Goal: Entertainment & Leisure: Consume media (video, audio)

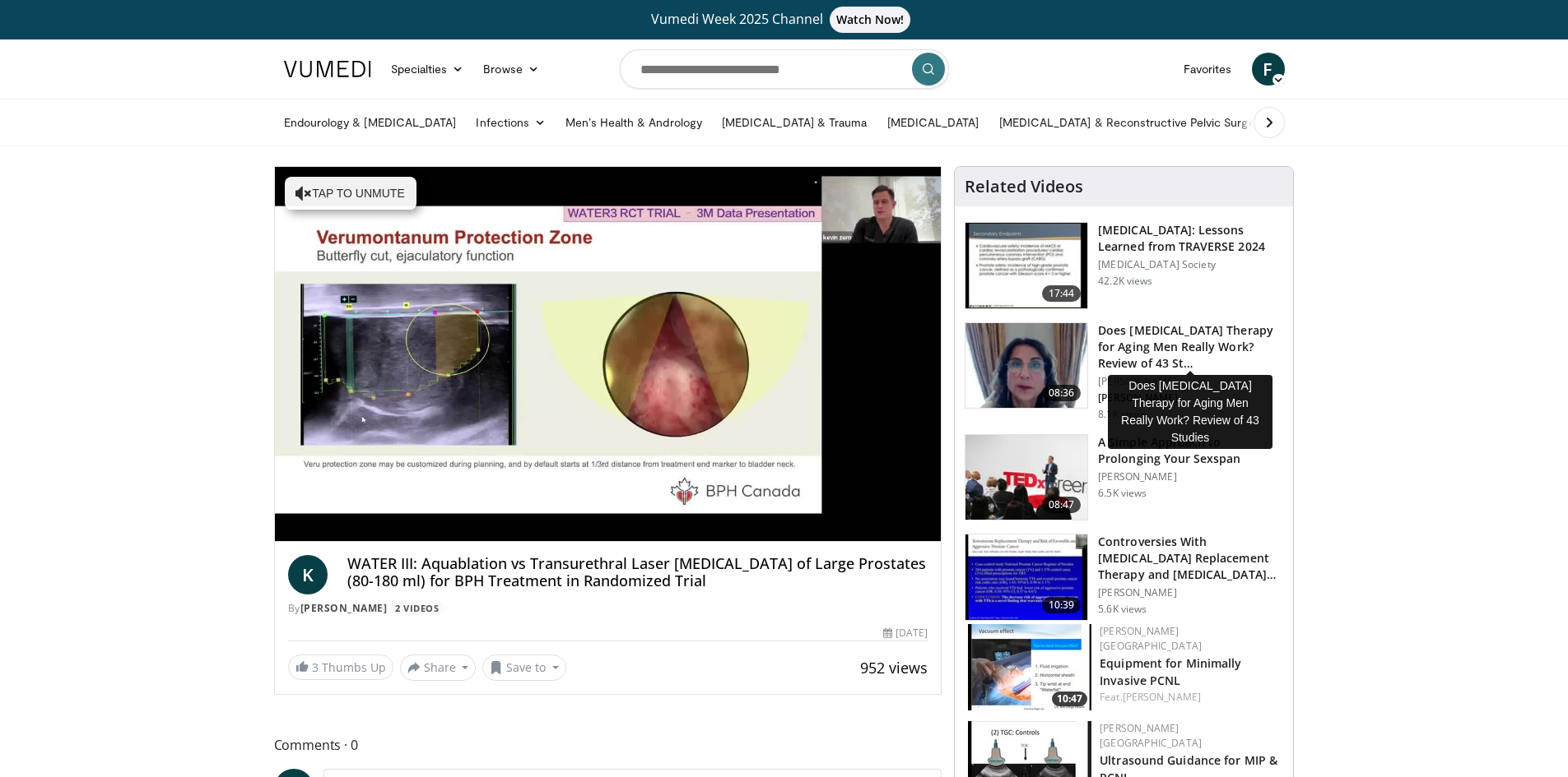
click at [1164, 343] on h3 "Does [MEDICAL_DATA] Therapy for Aging Men Really Work? Review of 43 St…" at bounding box center [1191, 347] width 185 height 50
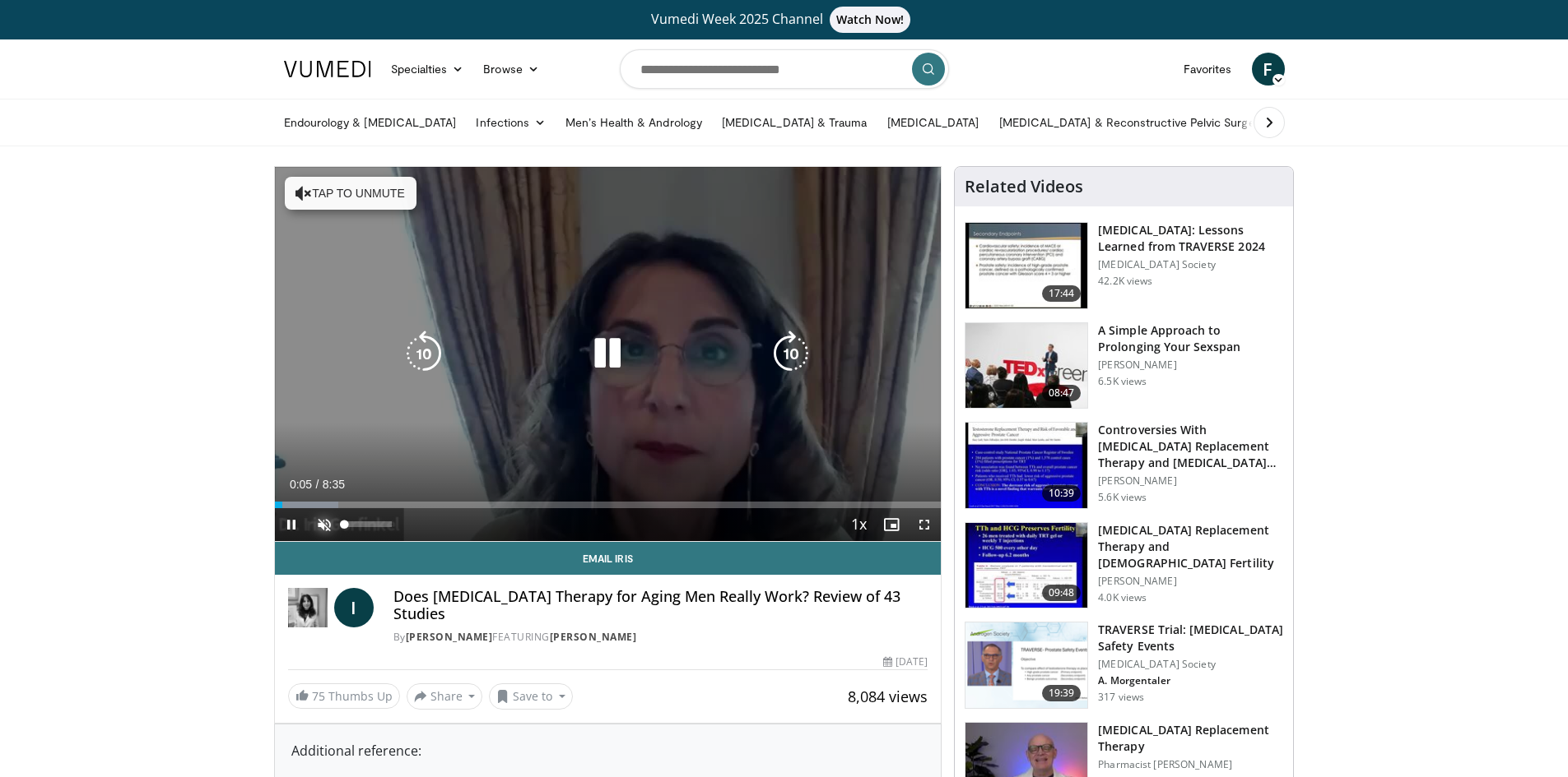
click at [327, 524] on span "Video Player" at bounding box center [324, 525] width 33 height 33
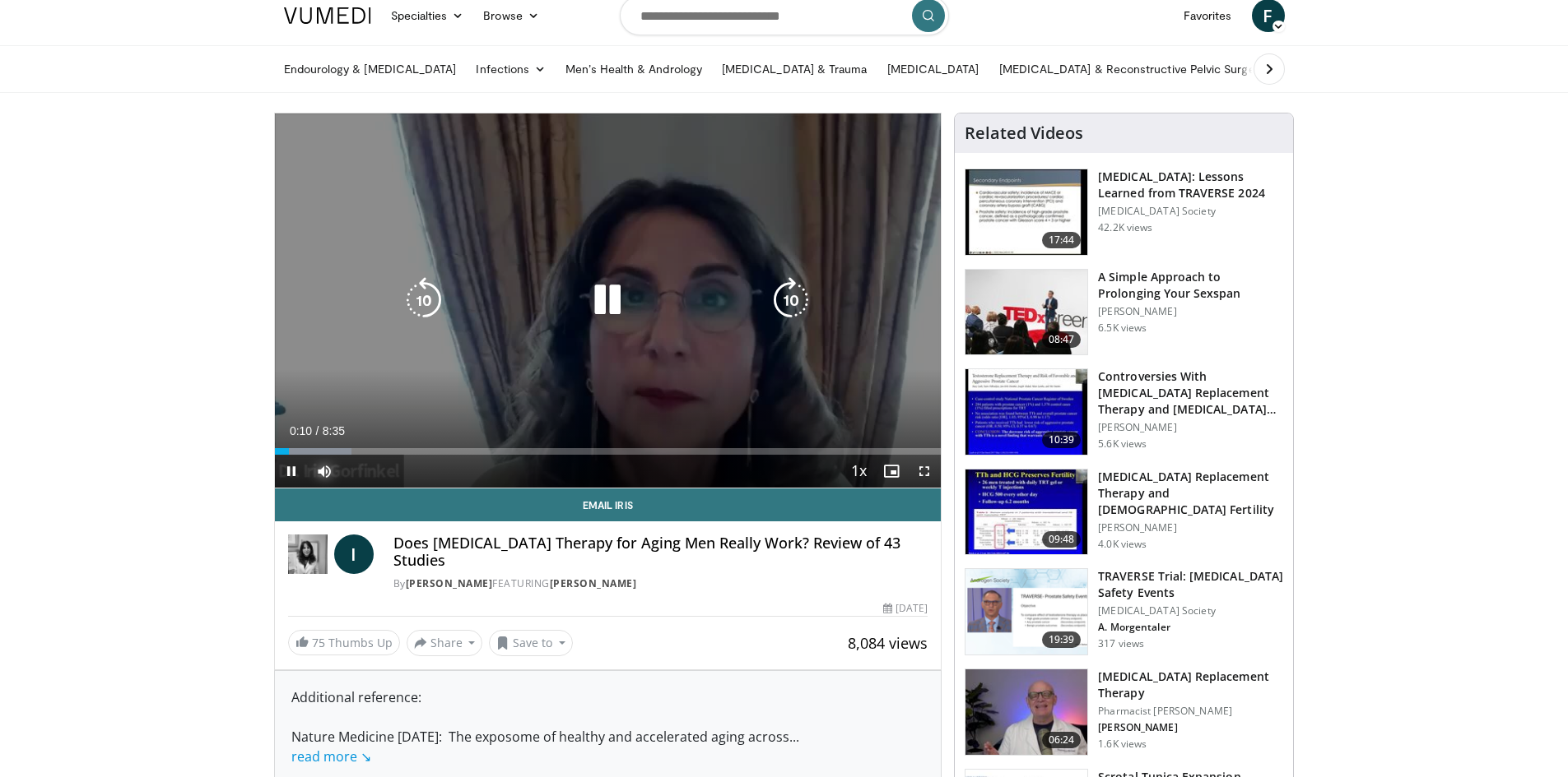
scroll to position [82, 0]
